Goal: Task Accomplishment & Management: Use online tool/utility

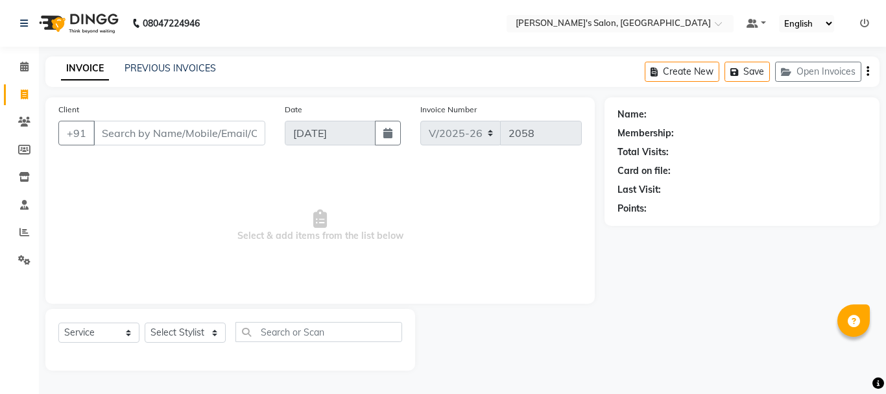
select select "3810"
select select "service"
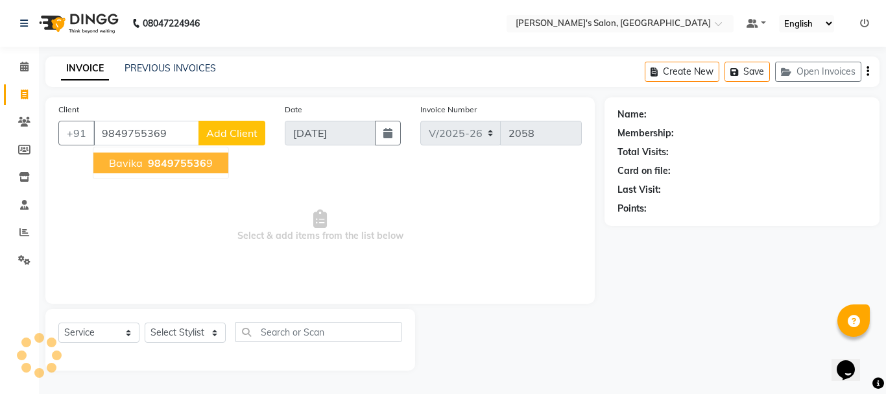
type input "9849755369"
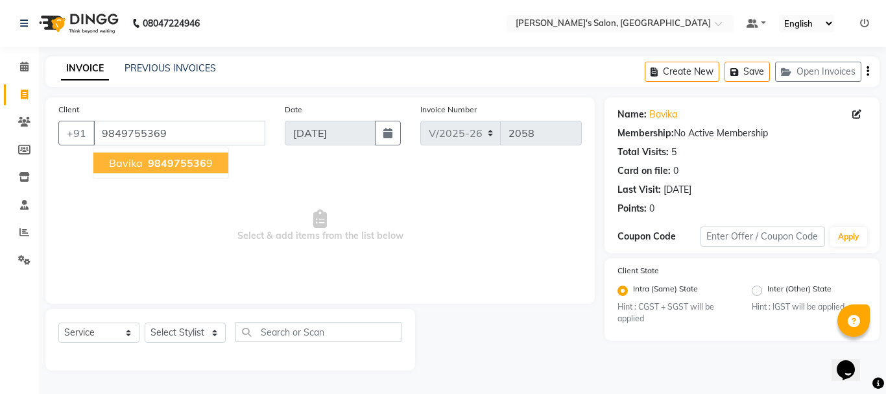
click at [148, 165] on span "984975536" at bounding box center [177, 162] width 58 height 13
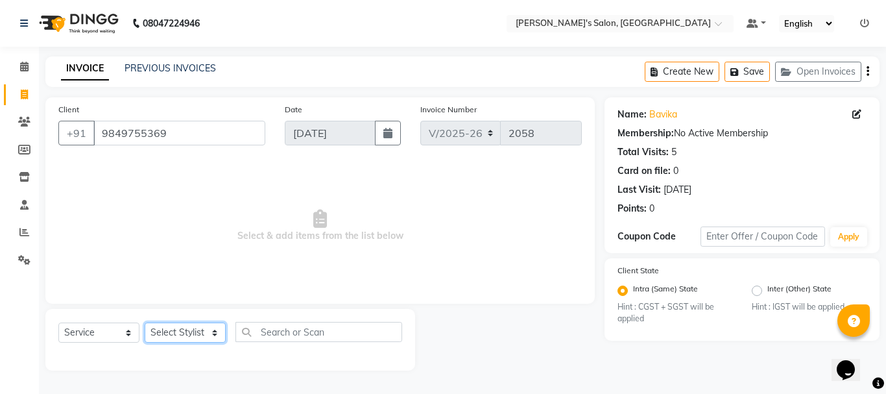
click at [173, 328] on select "Select Stylist [PERSON_NAME] [PERSON_NAME] Manager [PERSON_NAME] [PERSON_NAME] …" at bounding box center [185, 332] width 81 height 20
select select "79597"
click at [145, 322] on select "Select Stylist [PERSON_NAME] [PERSON_NAME] Manager [PERSON_NAME] [PERSON_NAME] …" at bounding box center [185, 332] width 81 height 20
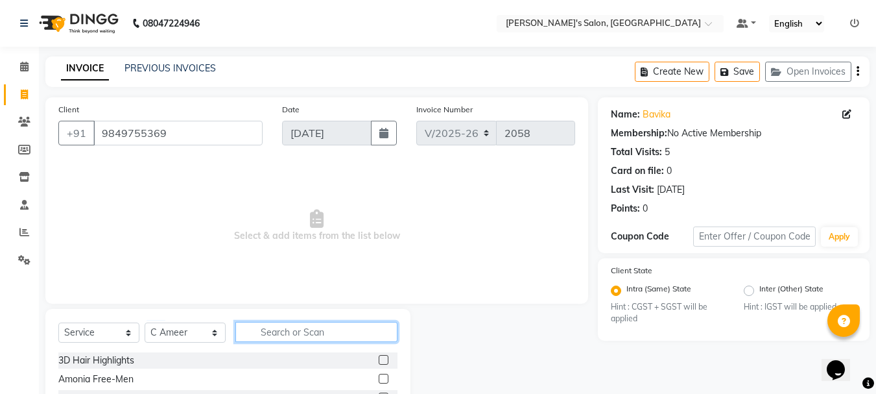
click at [302, 330] on input "text" at bounding box center [316, 332] width 162 height 20
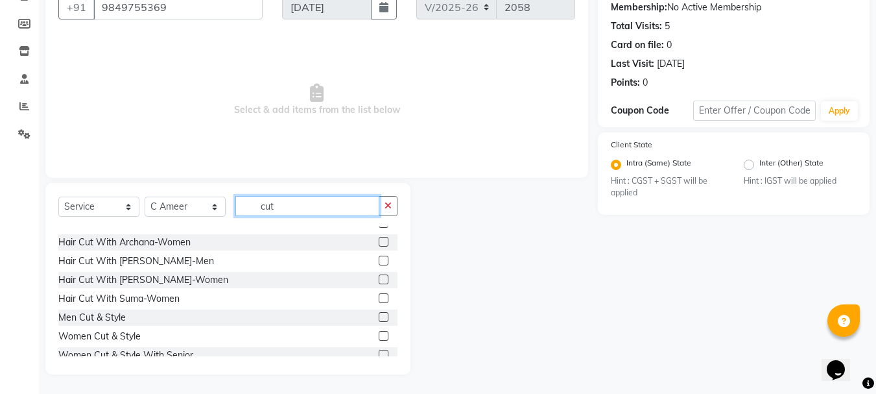
scroll to position [96, 0]
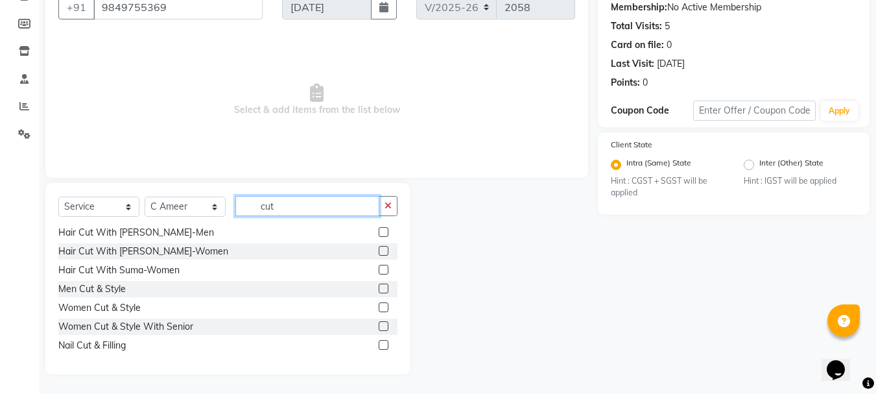
type input "cut"
click at [379, 330] on label at bounding box center [384, 326] width 10 height 10
click at [379, 330] on input "checkbox" at bounding box center [383, 326] width 8 height 8
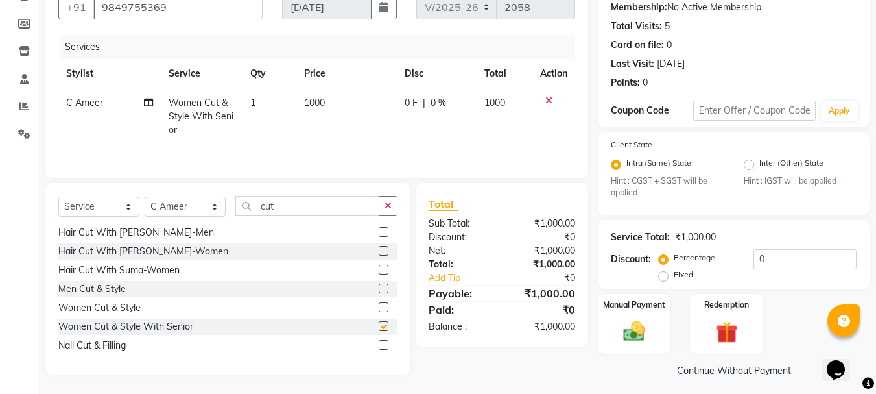
checkbox input "false"
click at [315, 100] on span "1000" at bounding box center [314, 103] width 21 height 12
select select "79597"
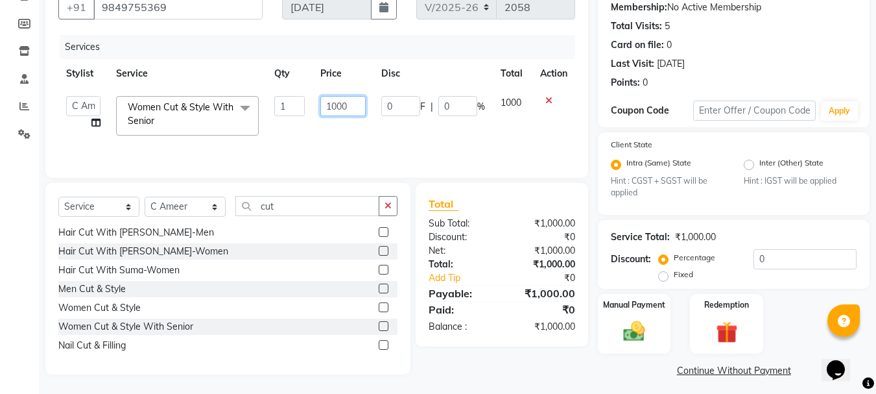
click at [337, 104] on input "1000" at bounding box center [342, 106] width 45 height 20
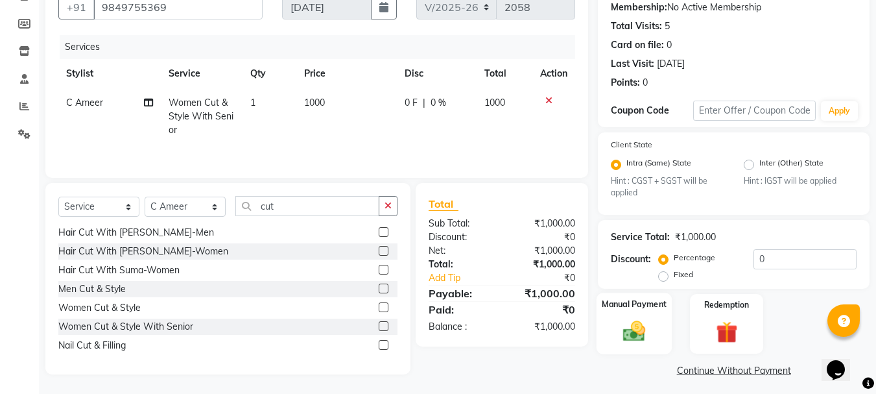
click at [639, 335] on img at bounding box center [634, 332] width 36 height 26
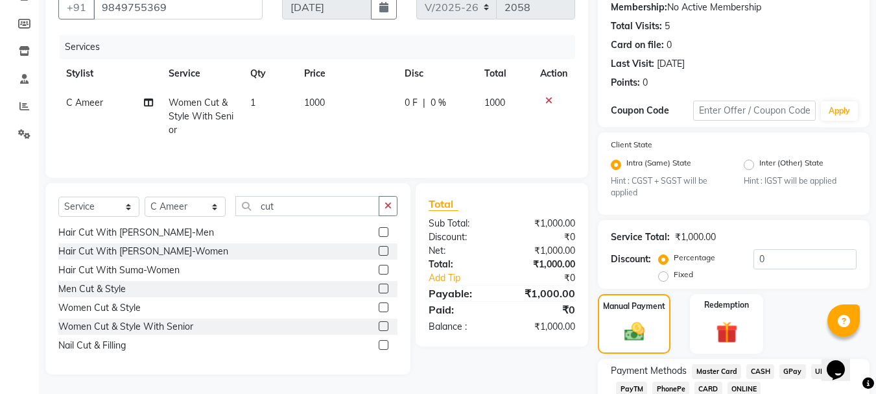
click at [317, 101] on span "1000" at bounding box center [314, 103] width 21 height 12
select select "79597"
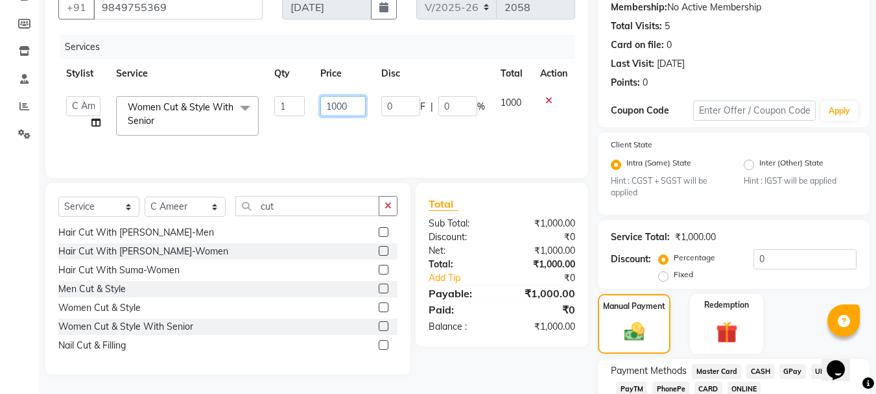
click at [337, 106] on input "1000" at bounding box center [342, 106] width 45 height 20
type input "1200"
click at [531, 136] on td "1000" at bounding box center [513, 115] width 40 height 55
select select "79597"
click at [760, 368] on span "CASH" at bounding box center [761, 371] width 28 height 15
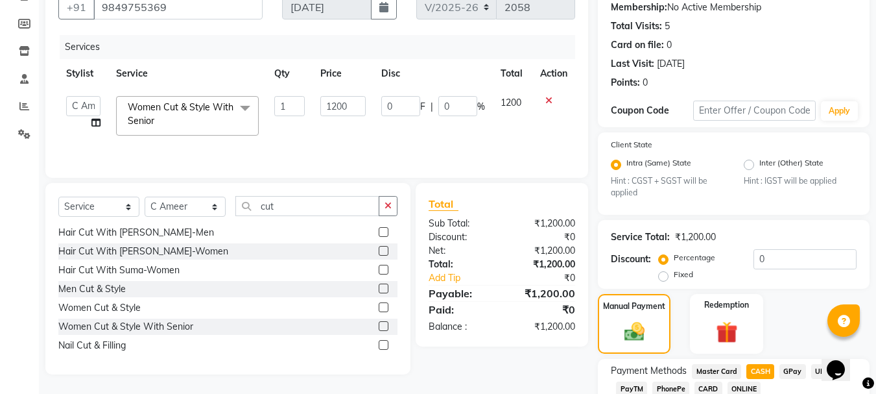
scroll to position [251, 0]
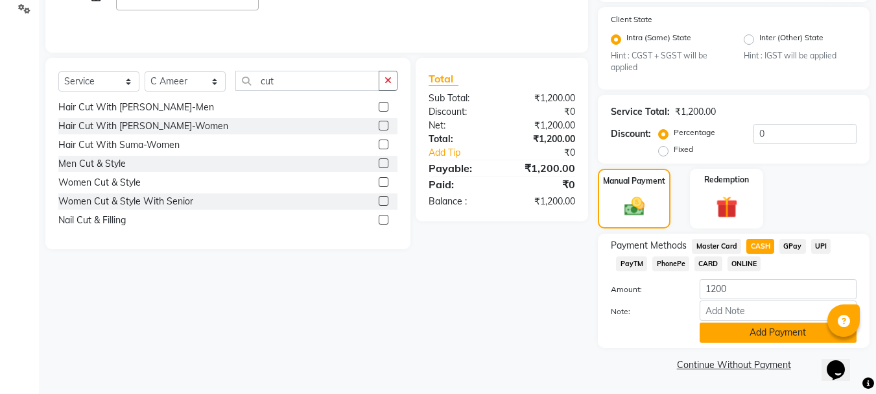
click at [792, 329] on button "Add Payment" at bounding box center [778, 332] width 157 height 20
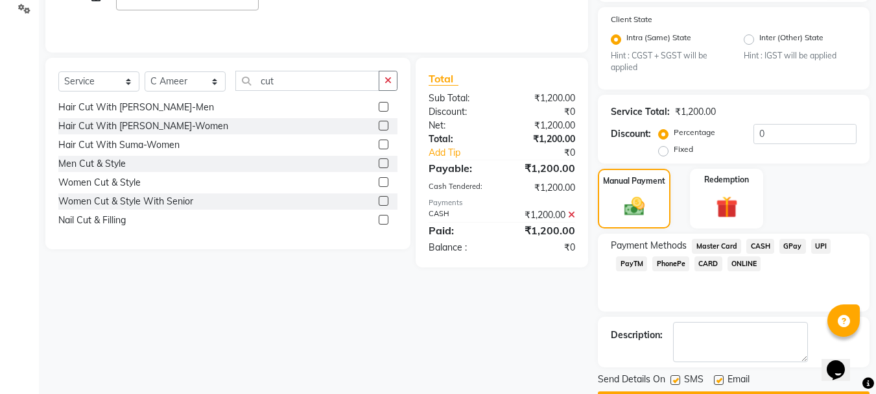
scroll to position [288, 0]
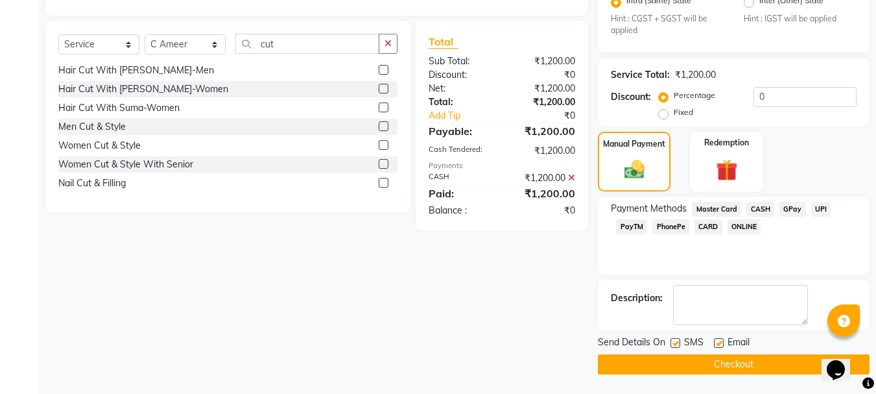
click at [745, 363] on button "Checkout" at bounding box center [734, 364] width 272 height 20
